Goal: Transaction & Acquisition: Purchase product/service

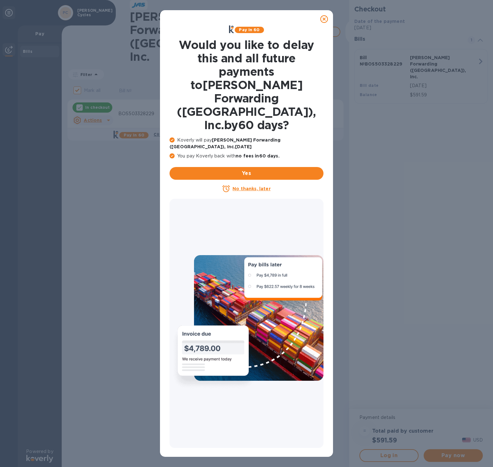
click at [324, 18] on icon at bounding box center [324, 19] width 8 height 8
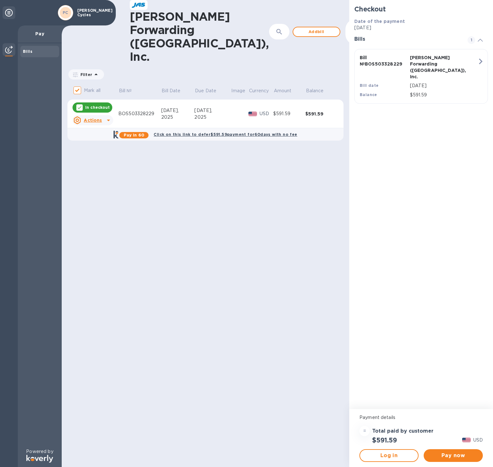
click at [108, 120] on icon at bounding box center [108, 121] width 3 height 2
click at [179, 219] on div at bounding box center [246, 233] width 493 height 467
click at [94, 105] on p "In checkout" at bounding box center [97, 107] width 24 height 5
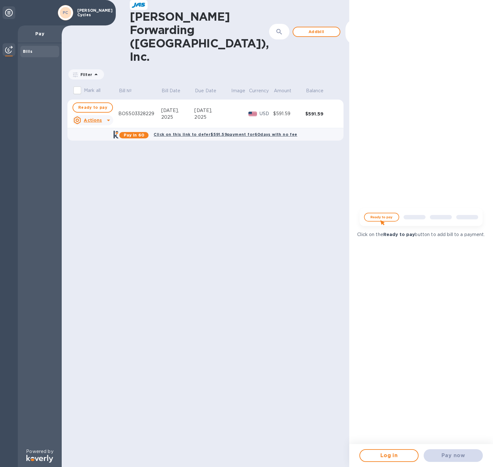
click at [78, 84] on input "Mark all" at bounding box center [77, 90] width 13 height 13
checkbox input "true"
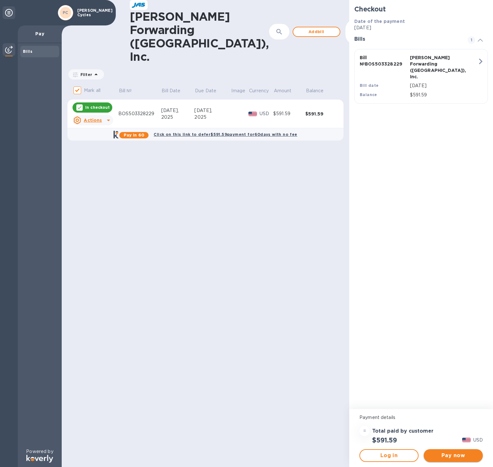
click at [451, 457] on span "Pay now" at bounding box center [453, 456] width 49 height 8
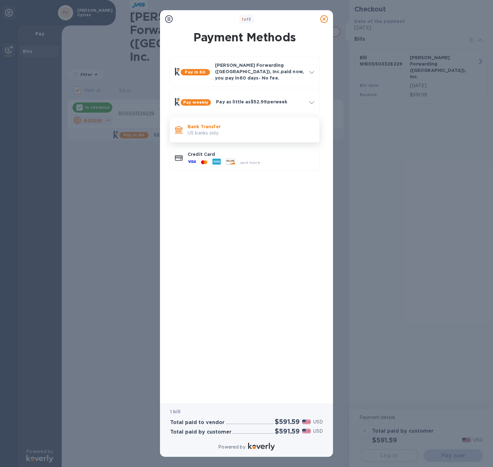
click at [202, 123] on p "Bank Transfer" at bounding box center [251, 126] width 127 height 6
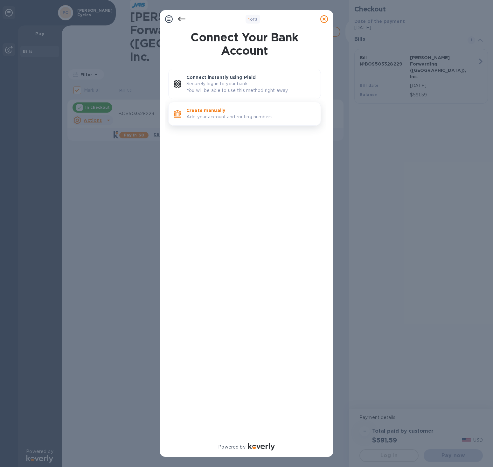
click at [206, 112] on p "Create manually" at bounding box center [250, 110] width 129 height 6
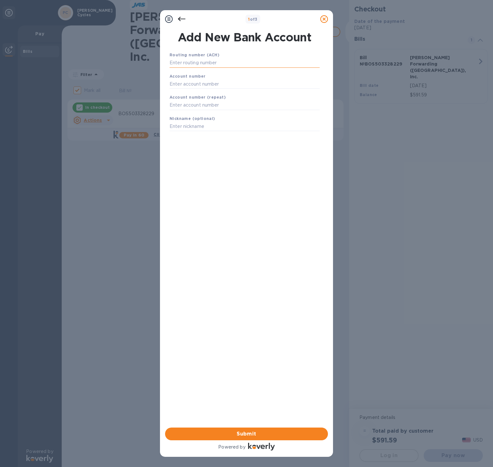
click at [178, 63] on input "text" at bounding box center [245, 63] width 150 height 10
type input "011201759"
click at [208, 90] on input "text" at bounding box center [245, 92] width 150 height 10
type input "8236397670"
click at [169, 111] on div "Account number (repeat)" at bounding box center [244, 109] width 155 height 21
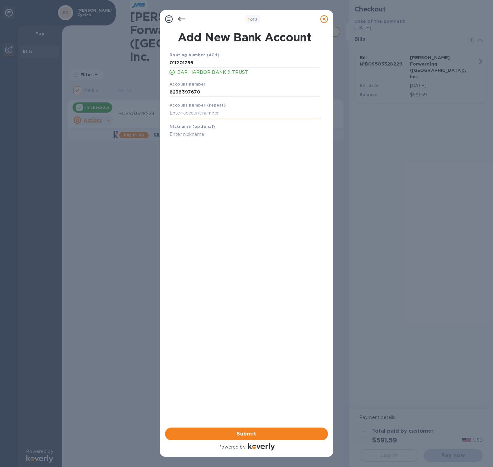
drag, startPoint x: 176, startPoint y: 114, endPoint x: 171, endPoint y: 115, distance: 5.2
click at [171, 115] on input "text" at bounding box center [245, 113] width 150 height 10
type input "8236397670"
click at [244, 436] on span "Submit" at bounding box center [246, 434] width 153 height 8
click at [249, 433] on span "Submit" at bounding box center [246, 434] width 153 height 8
